Goal: Transaction & Acquisition: Purchase product/service

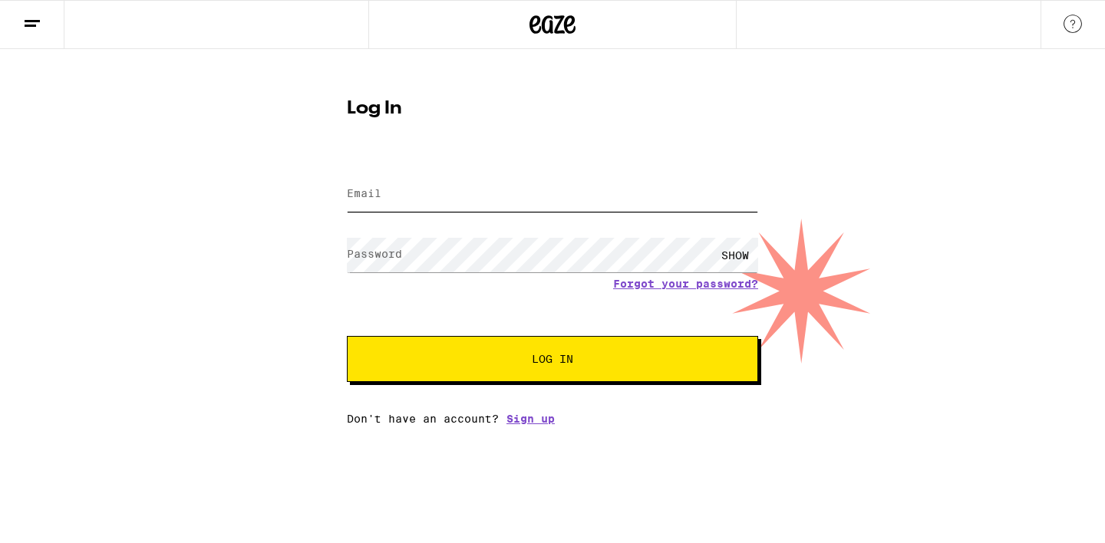
type input "[EMAIL_ADDRESS][DOMAIN_NAME]"
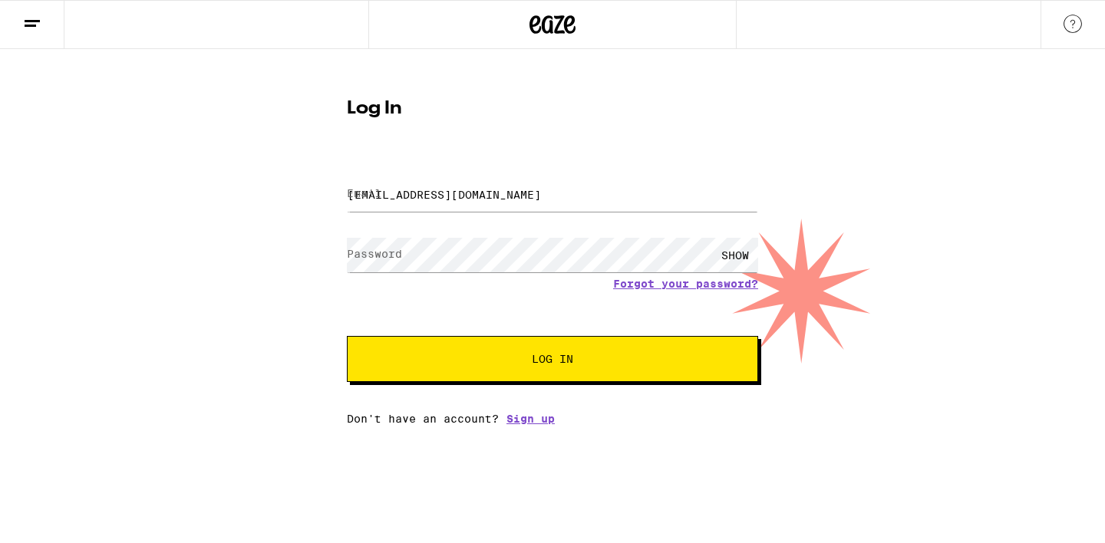
click at [452, 339] on button "Log In" at bounding box center [552, 359] width 411 height 46
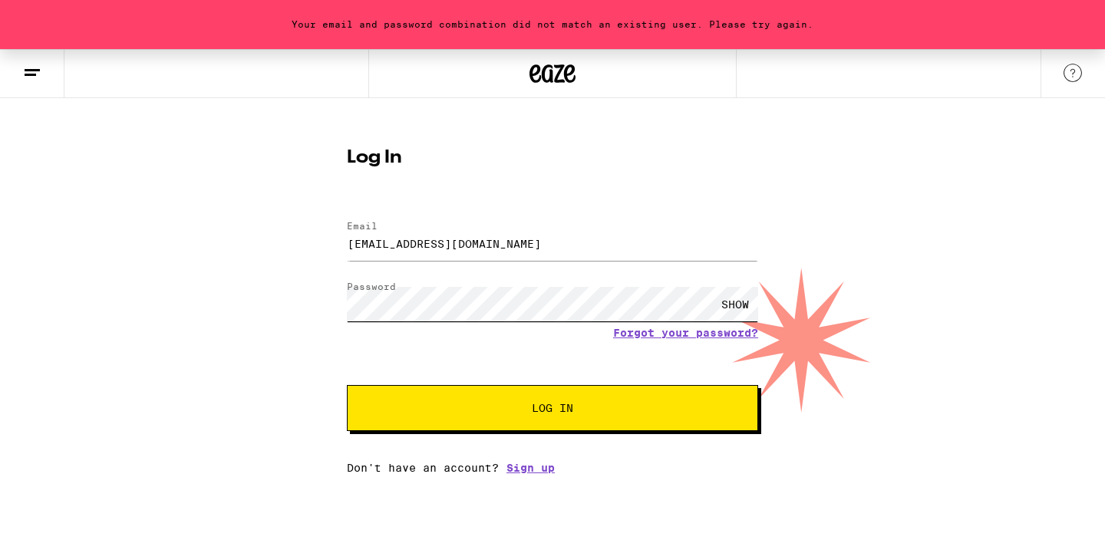
click at [347, 385] on button "Log In" at bounding box center [552, 408] width 411 height 46
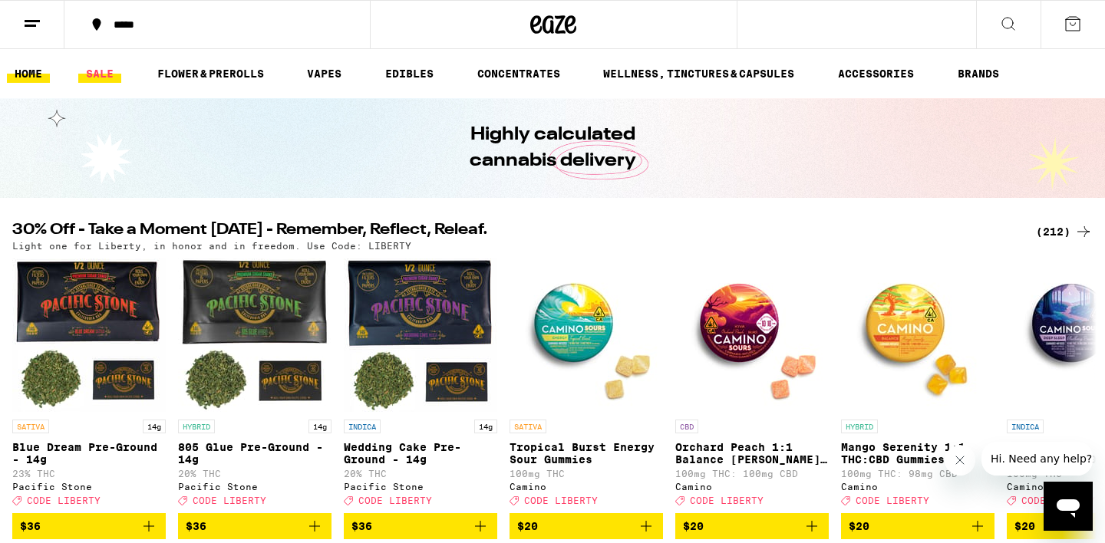
click at [104, 76] on link "SALE" at bounding box center [99, 73] width 43 height 18
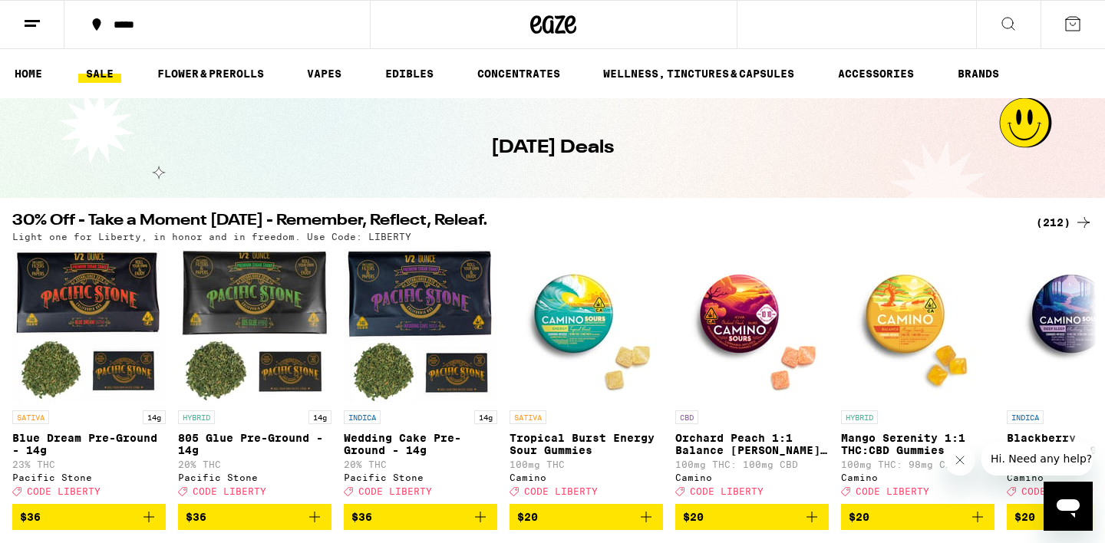
click at [1044, 226] on div "(212)" at bounding box center [1064, 222] width 57 height 18
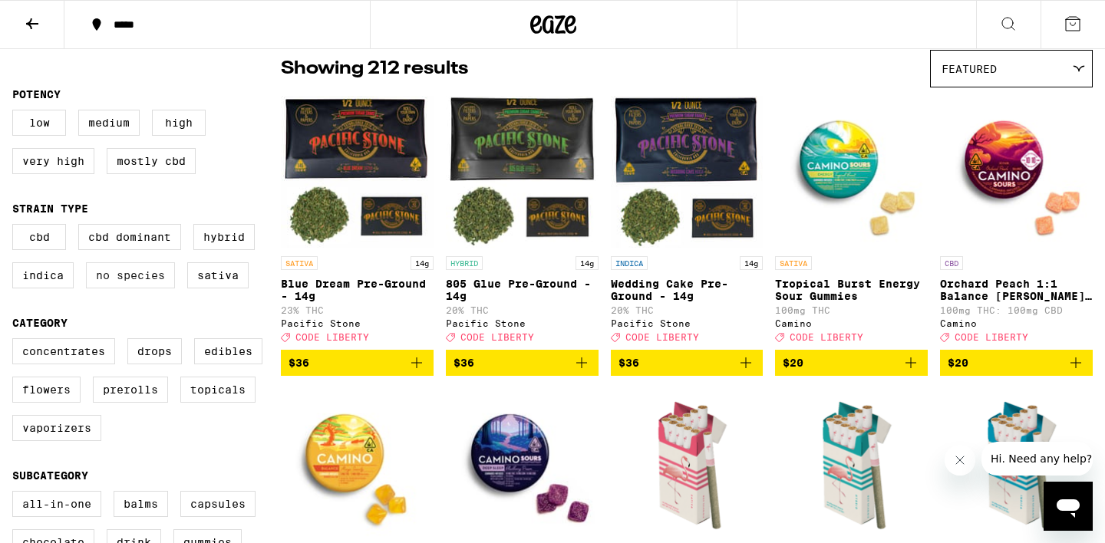
scroll to position [134, 0]
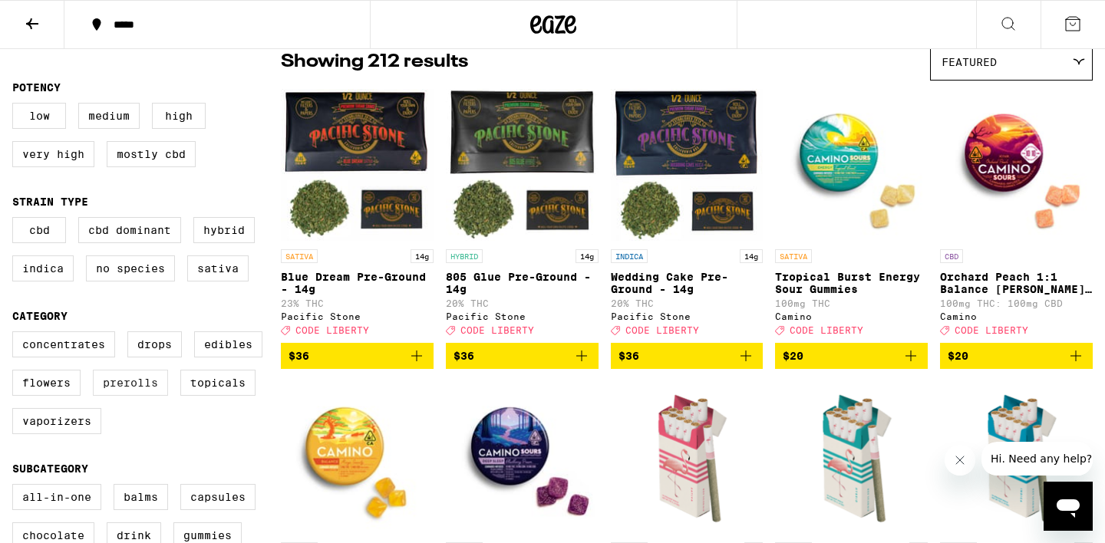
click at [126, 396] on label "Prerolls" at bounding box center [130, 383] width 75 height 26
click at [16, 335] on input "Prerolls" at bounding box center [15, 334] width 1 height 1
checkbox input "true"
